Goal: Information Seeking & Learning: Learn about a topic

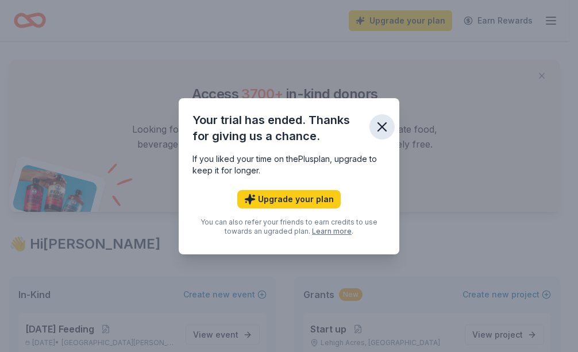
click at [380, 128] on icon "button" at bounding box center [382, 127] width 8 height 8
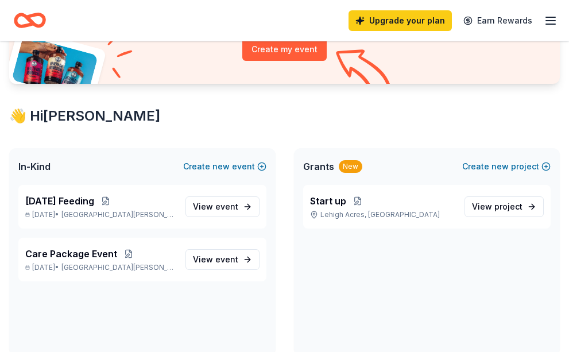
scroll to position [287, 0]
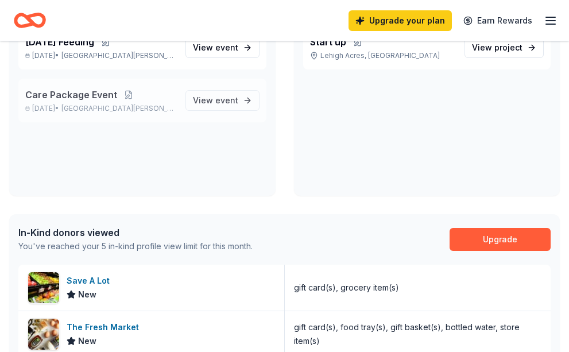
click at [103, 97] on span "Care Package Event" at bounding box center [71, 95] width 92 height 14
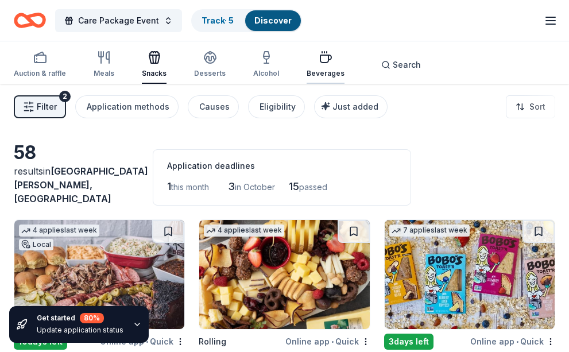
click at [321, 64] on icon "button" at bounding box center [326, 58] width 14 height 14
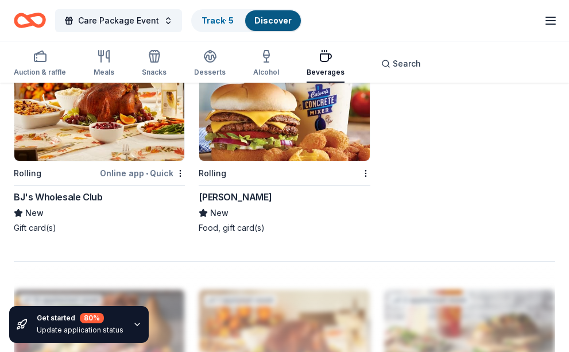
scroll to position [1494, 0]
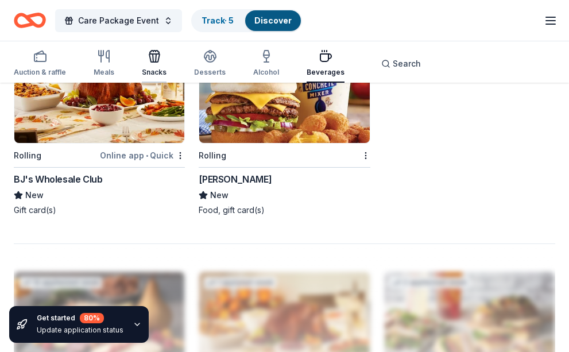
click at [151, 54] on icon "button" at bounding box center [154, 58] width 10 height 8
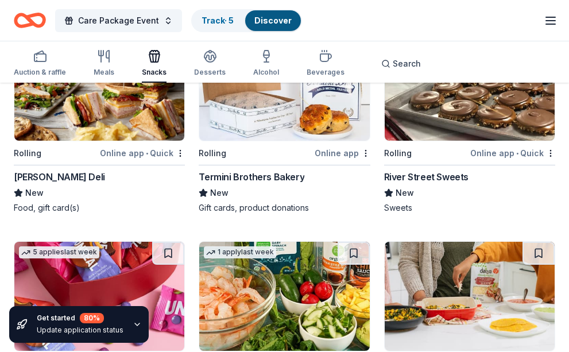
scroll to position [1034, 0]
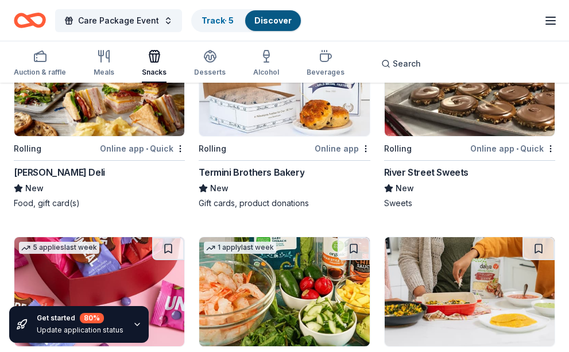
click at [104, 107] on img at bounding box center [99, 81] width 170 height 109
click at [97, 100] on img at bounding box center [99, 81] width 170 height 109
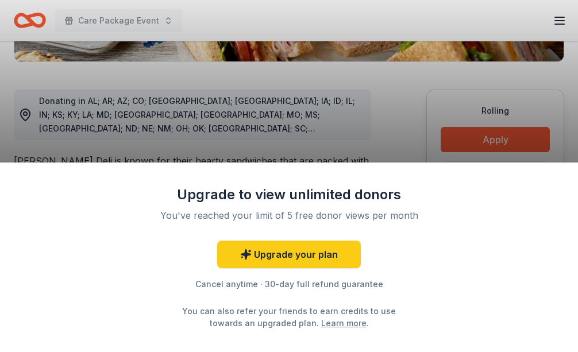
scroll to position [287, 0]
click at [485, 137] on div "Upgrade to view unlimited donors You've reached your limit of 5 free donor view…" at bounding box center [289, 176] width 578 height 352
click at [428, 84] on div "Upgrade to view unlimited donors You've reached your limit of 5 free donor view…" at bounding box center [289, 176] width 578 height 352
click at [500, 144] on div "Upgrade to view unlimited donors You've reached your limit of 5 free donor view…" at bounding box center [289, 176] width 578 height 352
click at [373, 94] on div "Upgrade to view unlimited donors You've reached your limit of 5 free donor view…" at bounding box center [289, 176] width 578 height 352
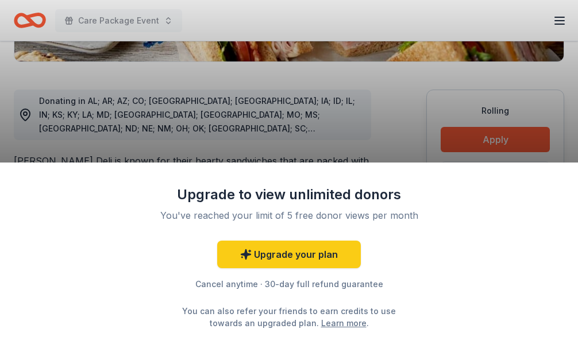
click at [373, 94] on div "Upgrade to view unlimited donors You've reached your limit of 5 free donor view…" at bounding box center [289, 176] width 578 height 352
click at [537, 93] on div "Upgrade to view unlimited donors You've reached your limit of 5 free donor view…" at bounding box center [289, 176] width 578 height 352
click at [295, 75] on div "Upgrade to view unlimited donors You've reached your limit of 5 free donor view…" at bounding box center [289, 176] width 578 height 352
click at [294, 77] on div "Upgrade to view unlimited donors You've reached your limit of 5 free donor view…" at bounding box center [289, 176] width 578 height 352
click at [175, 109] on div "Upgrade to view unlimited donors You've reached your limit of 5 free donor view…" at bounding box center [289, 176] width 578 height 352
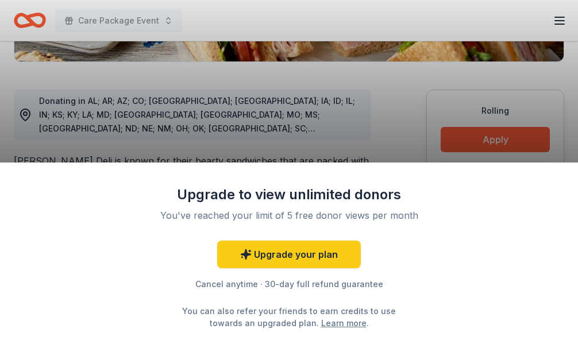
click at [466, 140] on div "Upgrade to view unlimited donors You've reached your limit of 5 free donor view…" at bounding box center [289, 176] width 578 height 352
click at [497, 140] on div "Upgrade to view unlimited donors You've reached your limit of 5 free donor view…" at bounding box center [289, 176] width 578 height 352
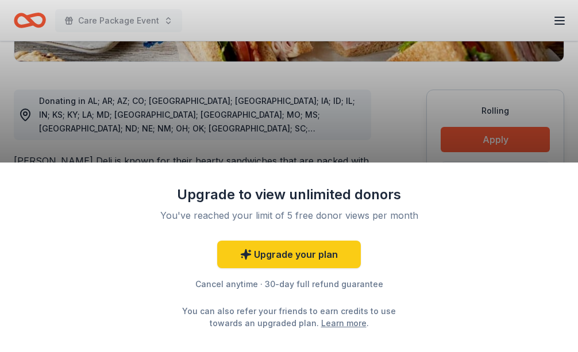
click at [497, 140] on div "Upgrade to view unlimited donors You've reached your limit of 5 free donor view…" at bounding box center [289, 176] width 578 height 352
click at [494, 158] on div "Upgrade to view unlimited donors You've reached your limit of 5 free donor view…" at bounding box center [289, 176] width 578 height 352
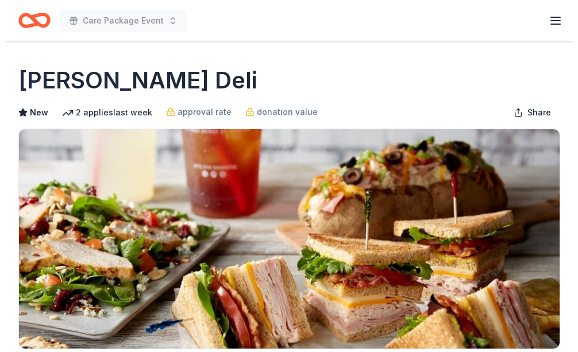
scroll to position [287, 0]
